Goal: Transaction & Acquisition: Purchase product/service

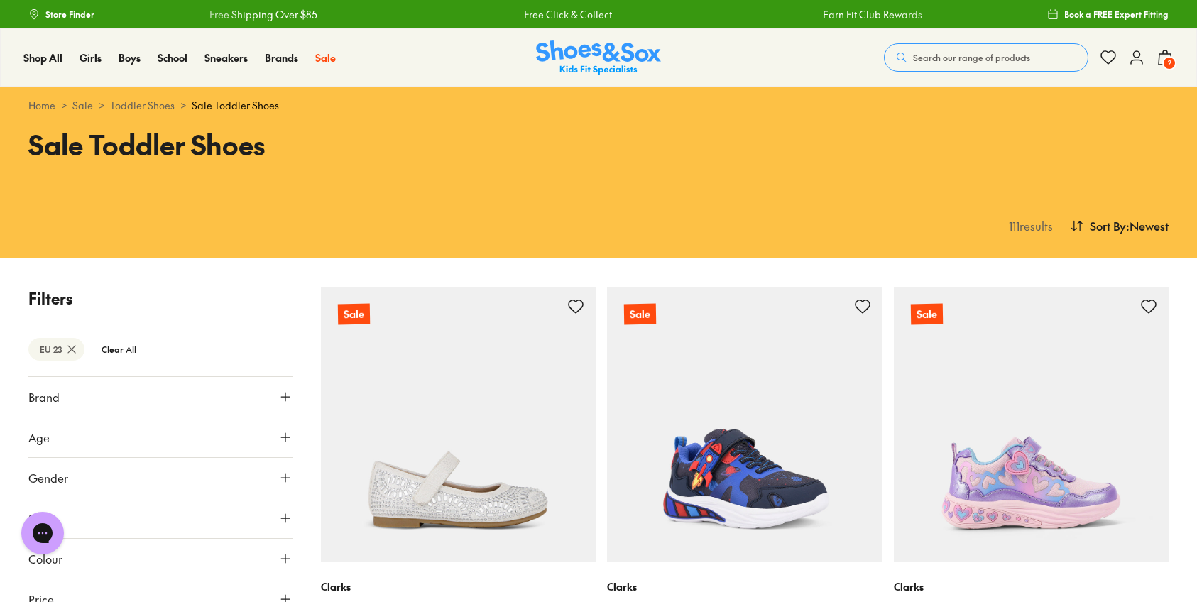
click at [1162, 54] on icon at bounding box center [1164, 57] width 17 height 17
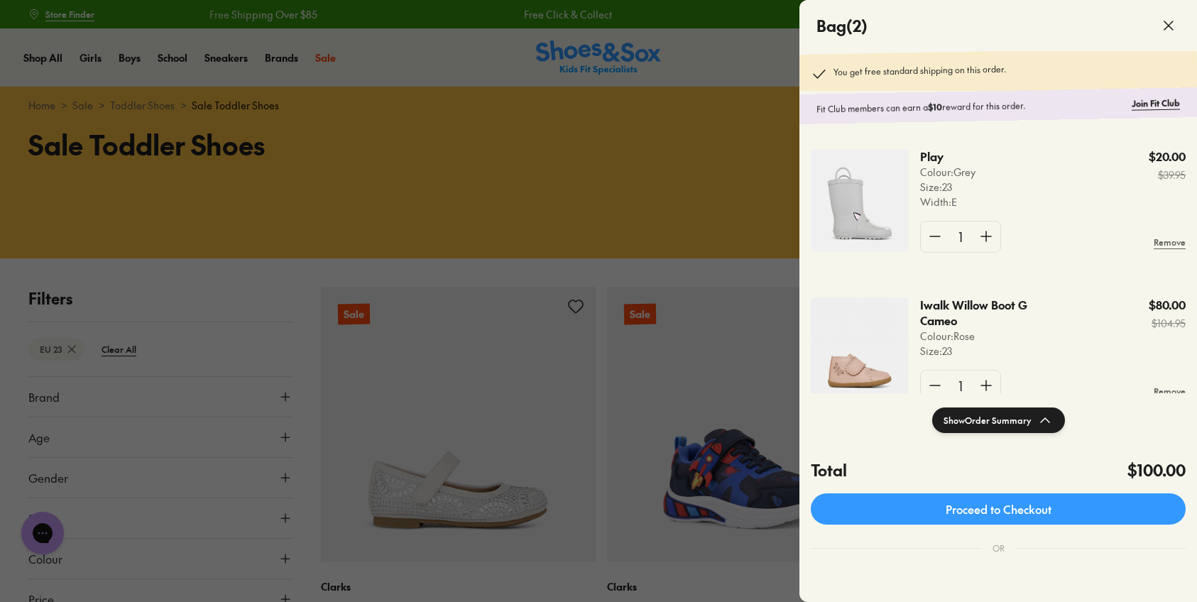
click at [866, 198] on img at bounding box center [860, 200] width 98 height 102
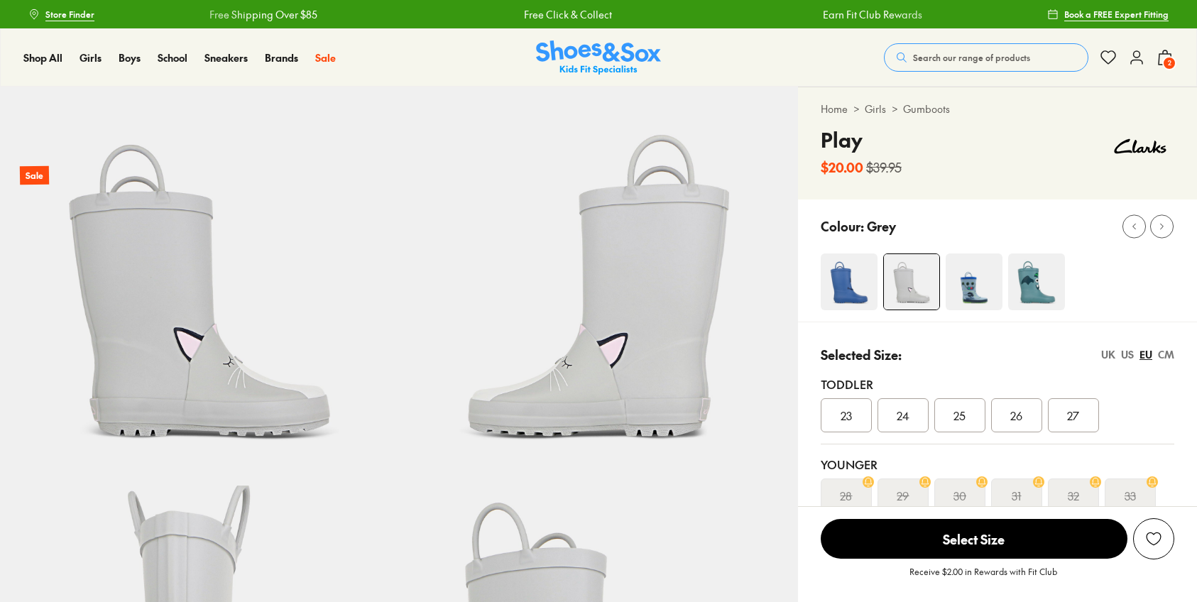
select select "*"
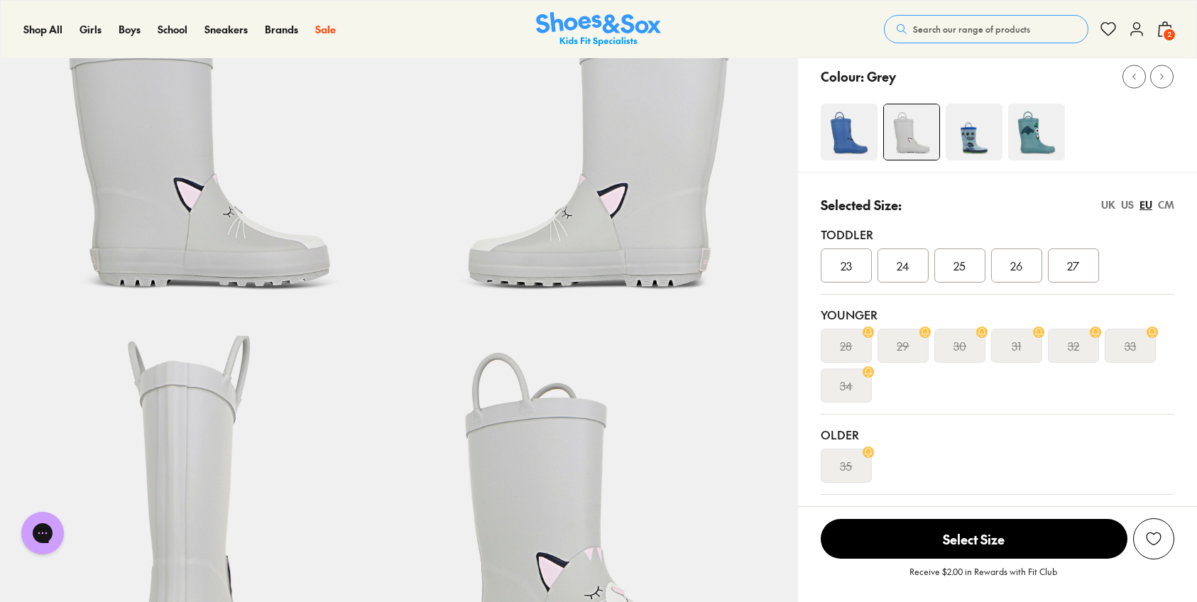
click at [1166, 204] on div "CM" at bounding box center [1166, 204] width 16 height 15
click at [890, 258] on div "14.3" at bounding box center [902, 265] width 51 height 34
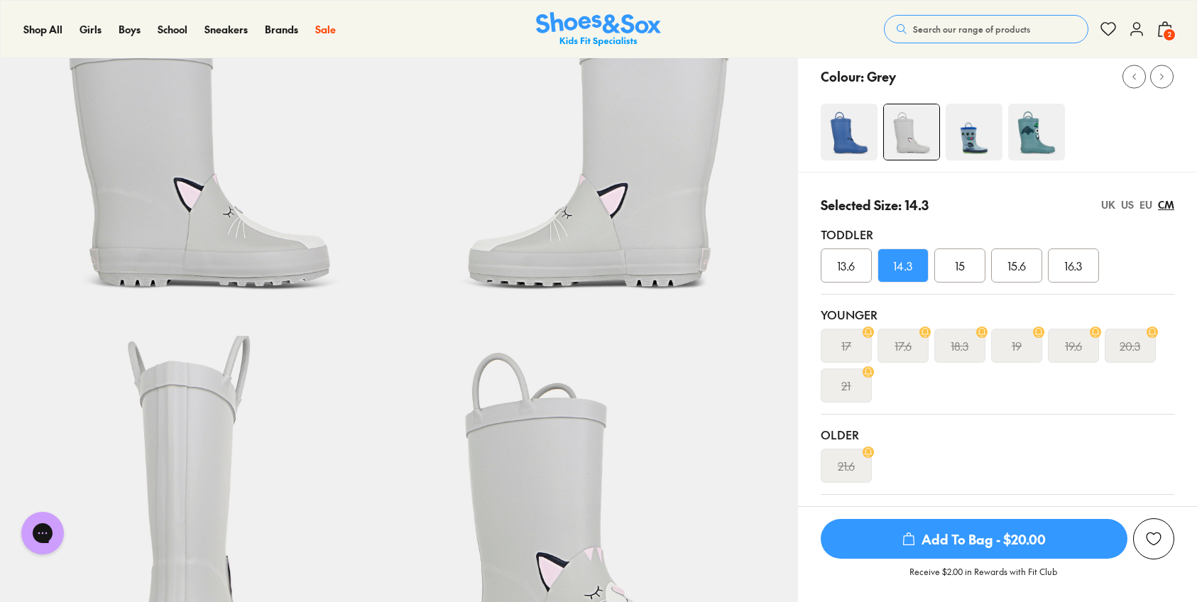
click at [975, 542] on span "Add To Bag - $20.00" at bounding box center [974, 539] width 307 height 40
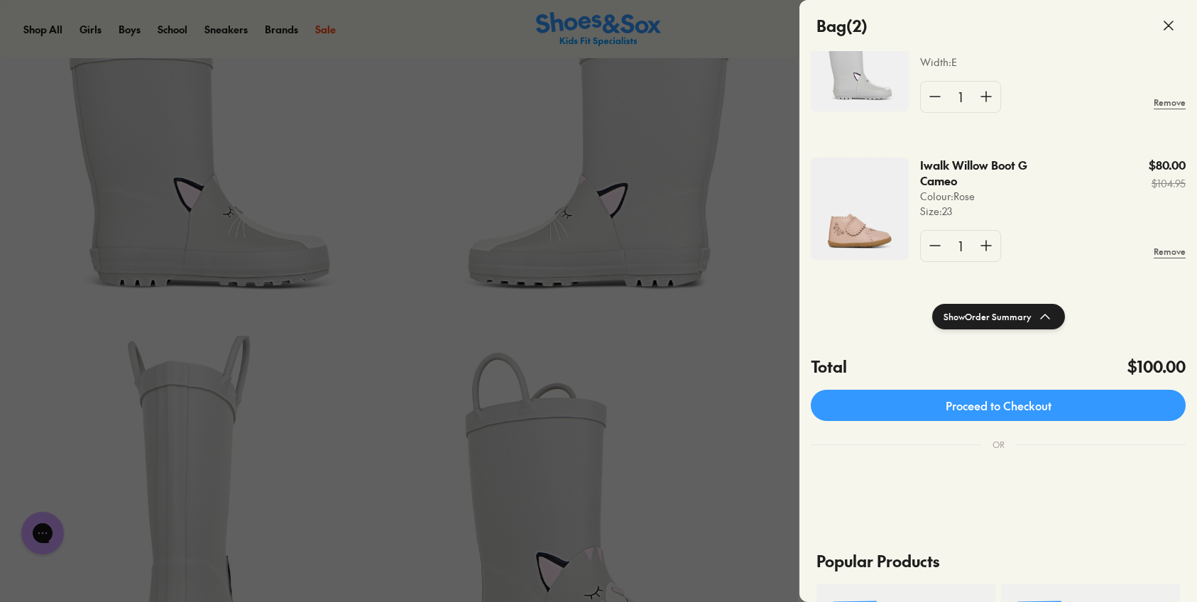
scroll to position [11, 0]
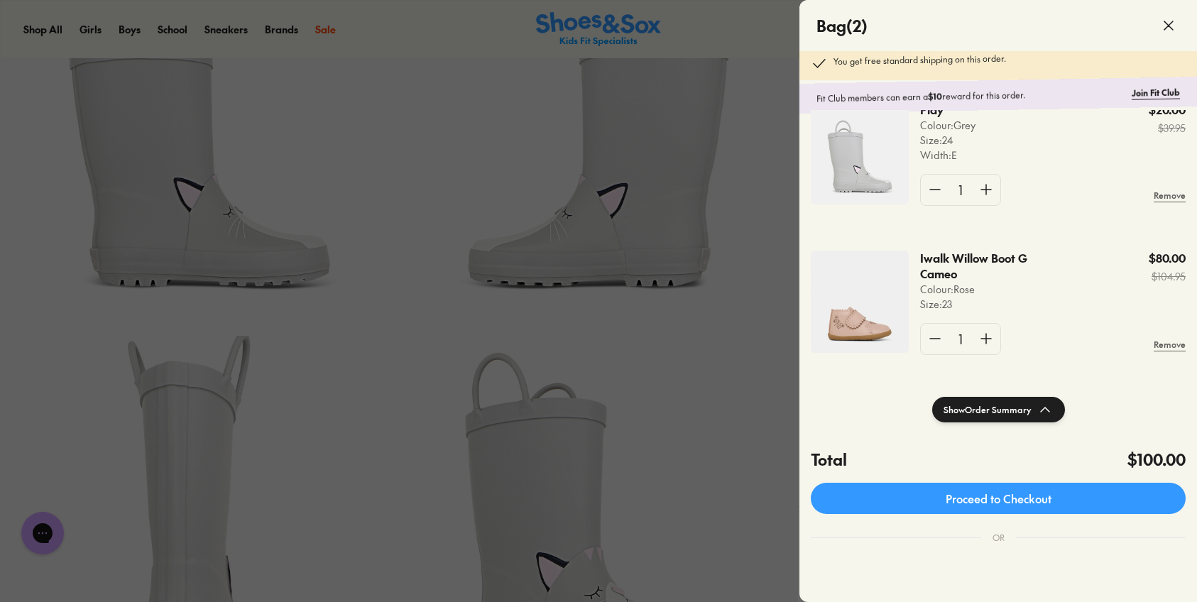
click at [1164, 23] on icon at bounding box center [1168, 25] width 17 height 17
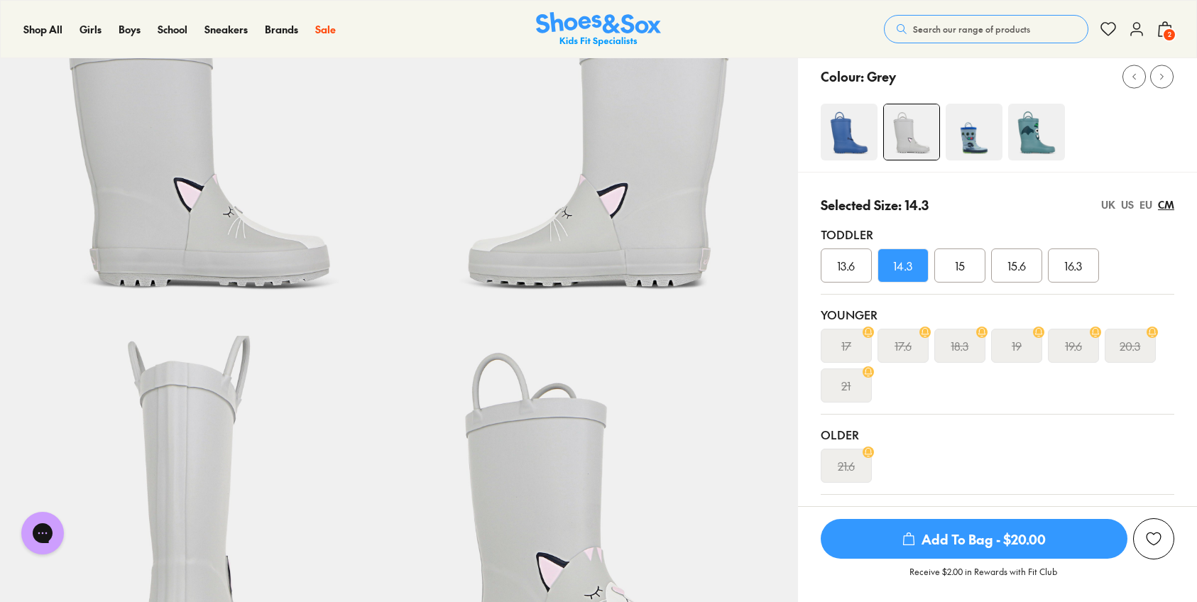
click at [1166, 33] on span "2" at bounding box center [1169, 35] width 14 height 14
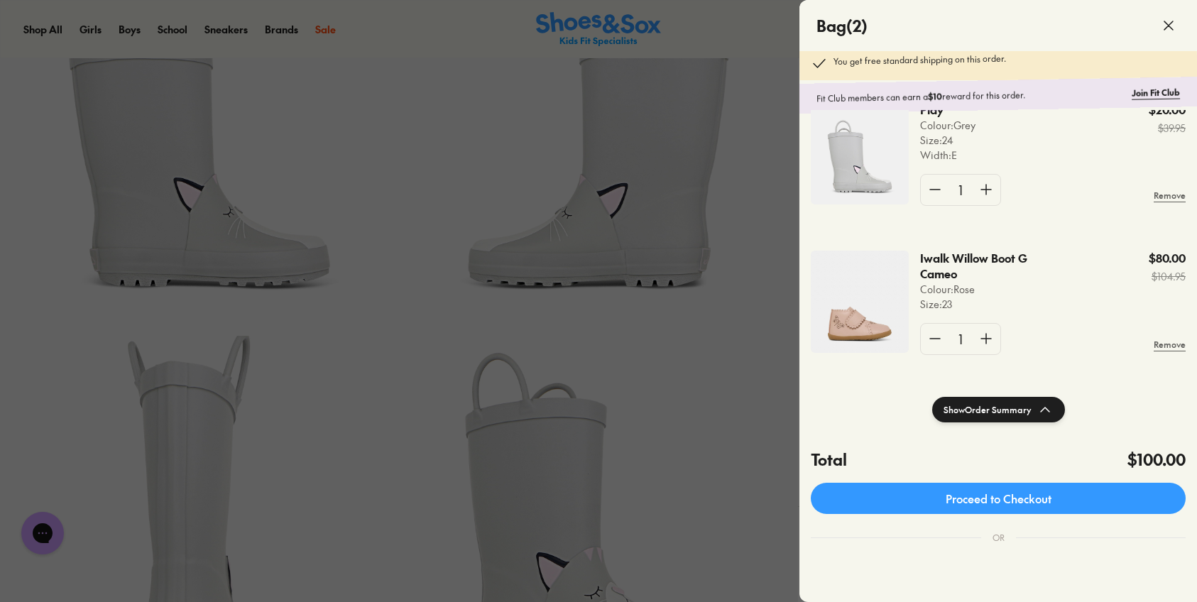
scroll to position [0, 0]
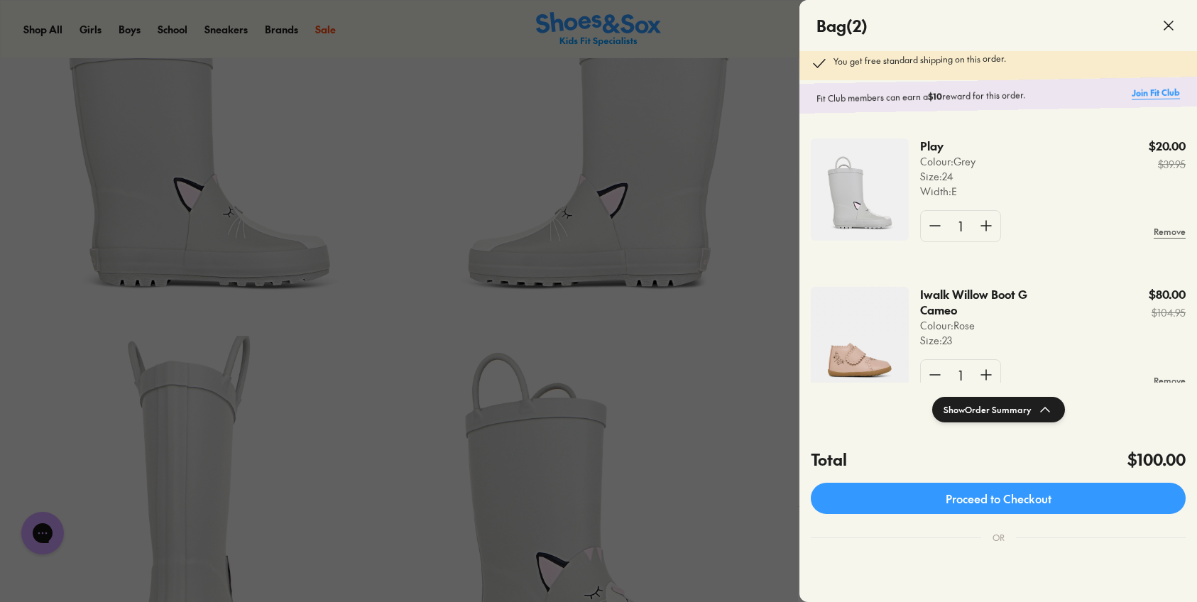
click at [1160, 89] on link "Join Fit Club" at bounding box center [1156, 92] width 48 height 13
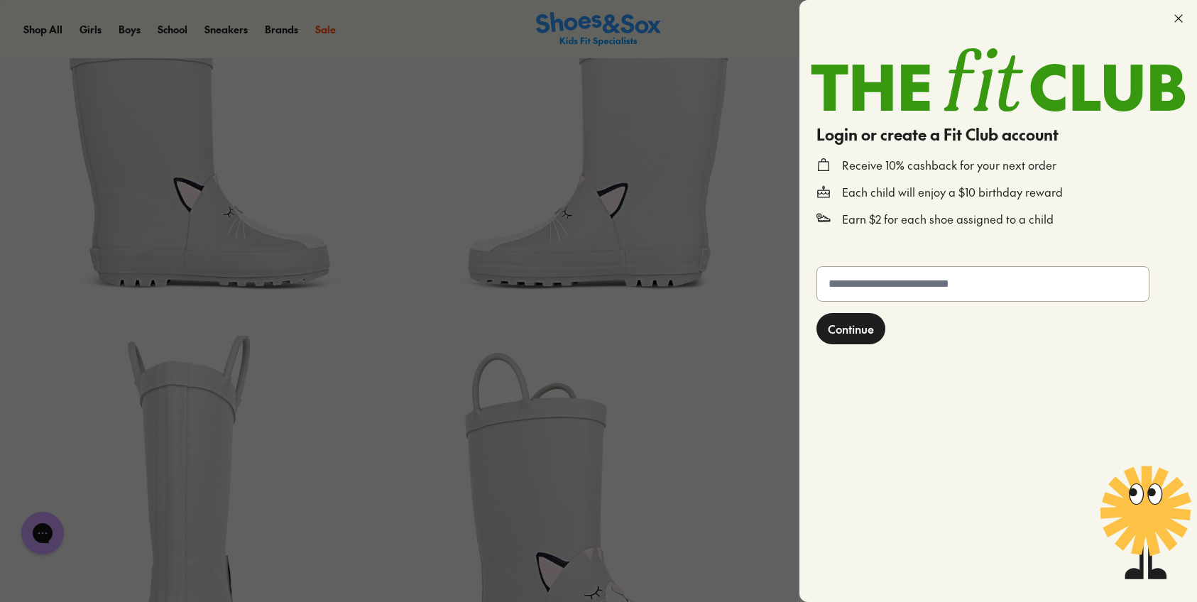
click at [982, 289] on input "text" at bounding box center [983, 284] width 332 height 34
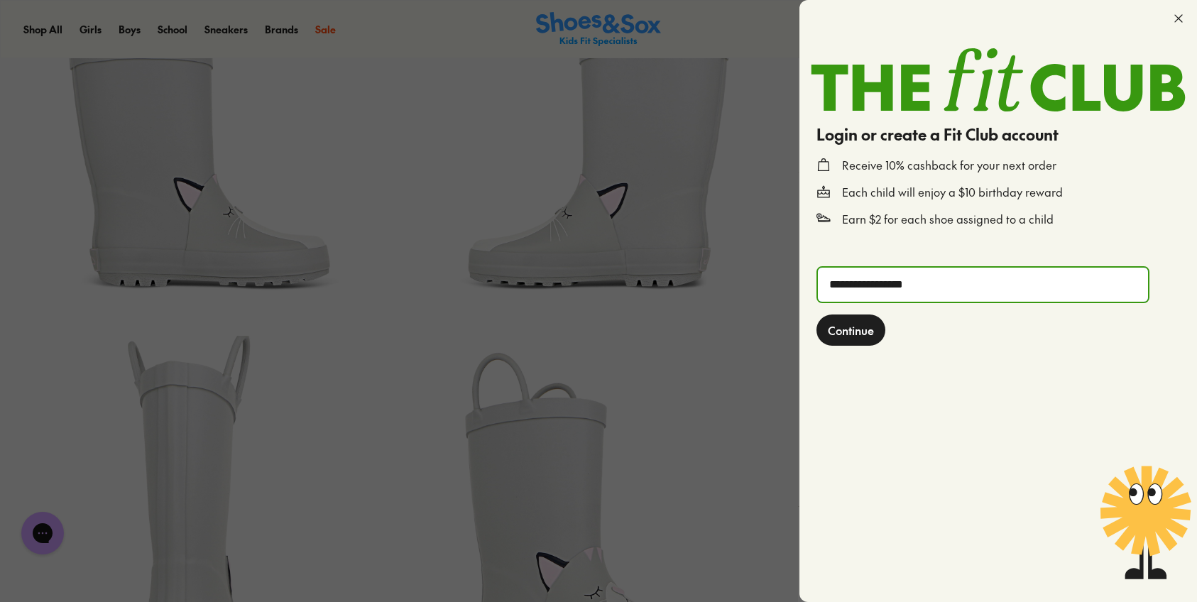
type input "**********"
click at [847, 314] on button "Continue" at bounding box center [850, 329] width 69 height 31
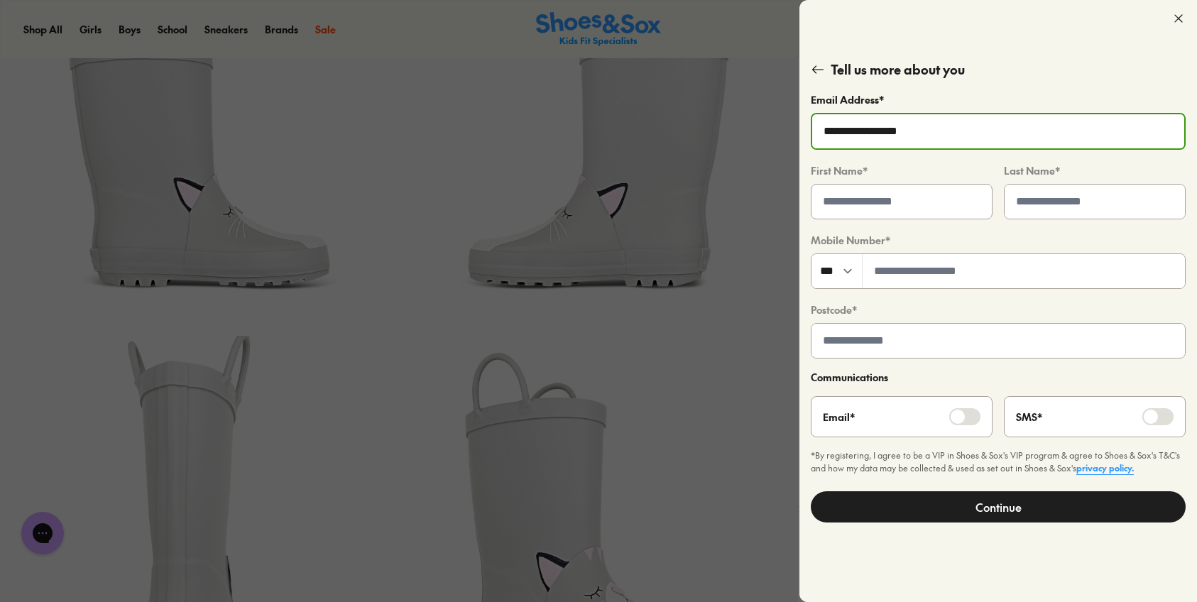
click at [928, 197] on input "text" at bounding box center [901, 202] width 180 height 34
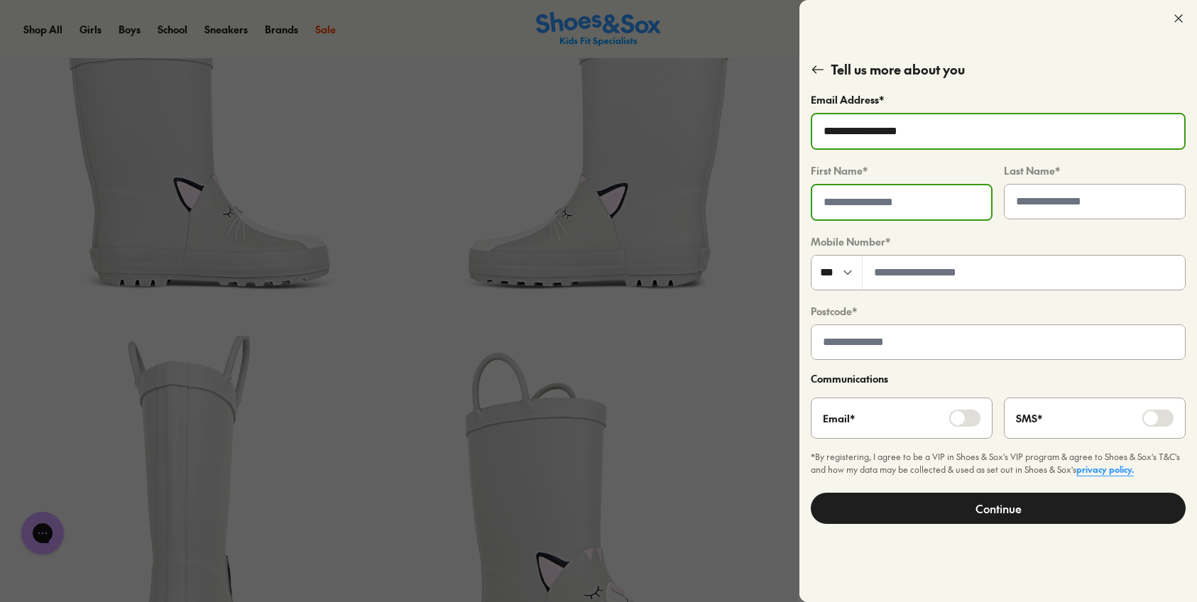
type input "******"
type input "*****"
type input "*********"
type input "****"
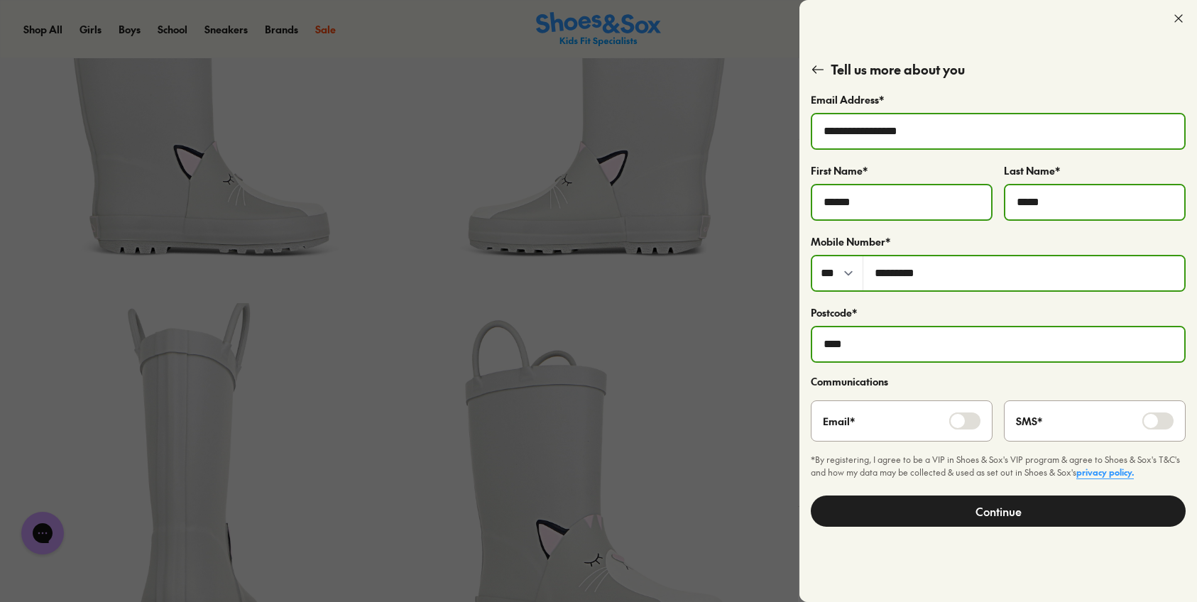
scroll to position [188, 0]
click at [981, 522] on button "Continue" at bounding box center [998, 510] width 375 height 31
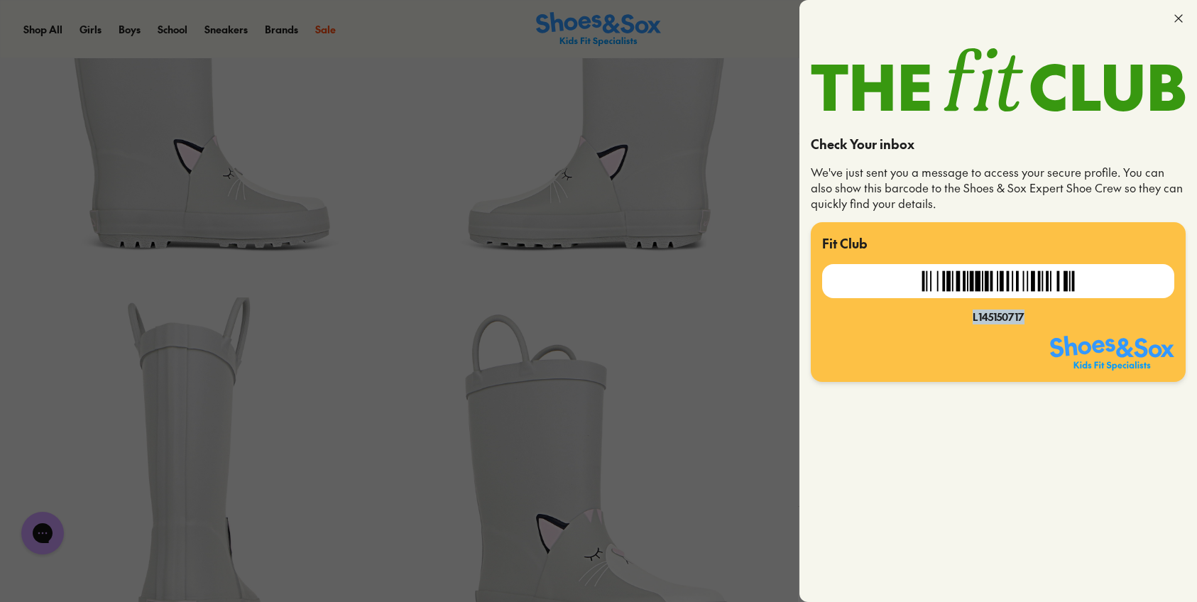
drag, startPoint x: 1024, startPoint y: 319, endPoint x: 957, endPoint y: 319, distance: 66.7
click at [957, 319] on div "L145150717" at bounding box center [998, 317] width 352 height 15
copy div "L145150717"
click at [1177, 17] on use at bounding box center [1178, 18] width 7 height 7
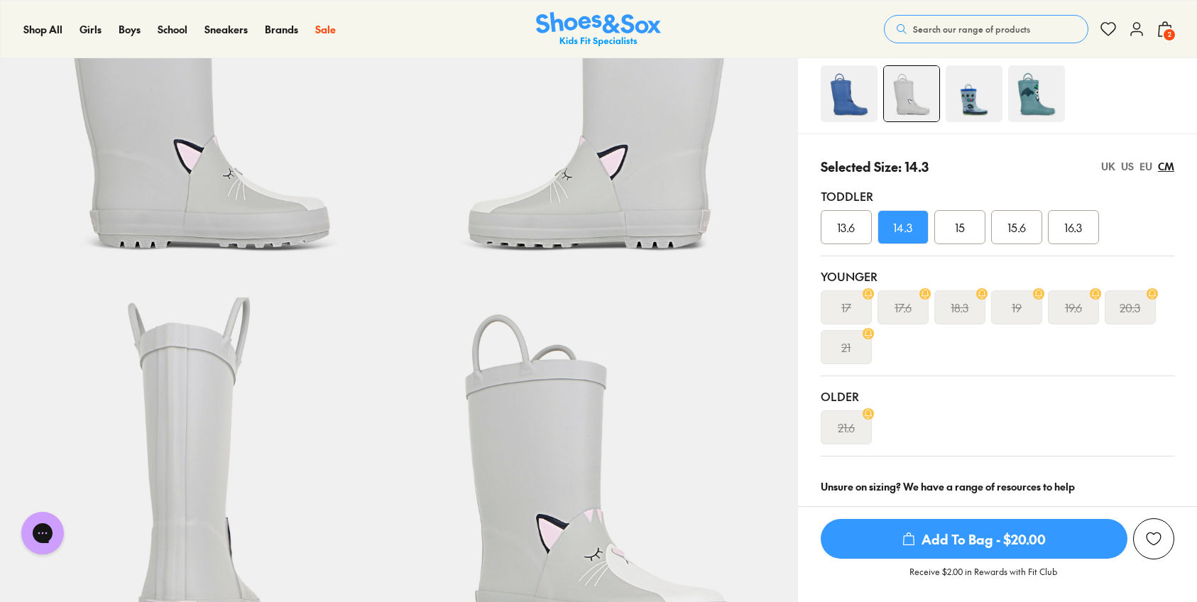
click at [1168, 32] on span "2" at bounding box center [1169, 35] width 14 height 14
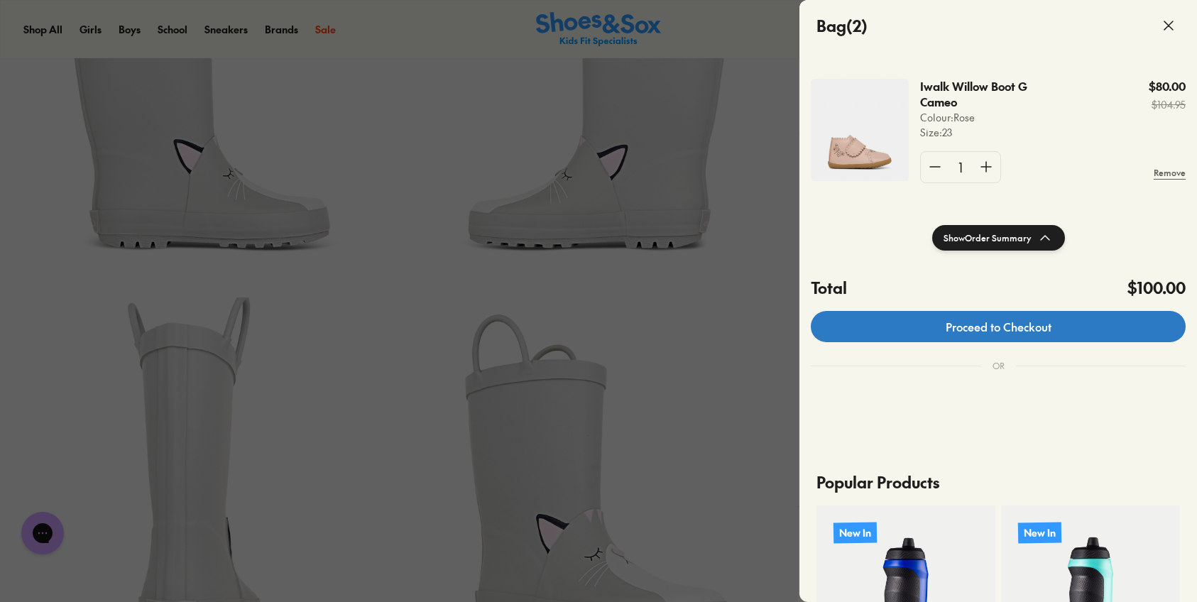
scroll to position [185, 0]
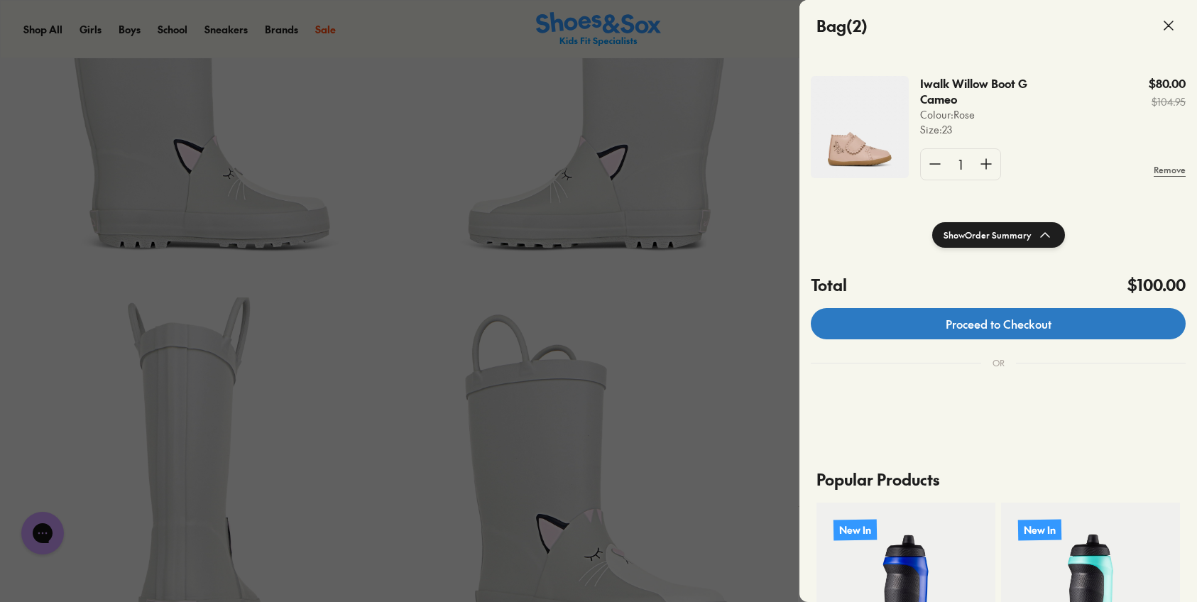
click at [1041, 322] on link "Proceed to Checkout" at bounding box center [998, 323] width 375 height 31
